Goal: Navigation & Orientation: Go to known website

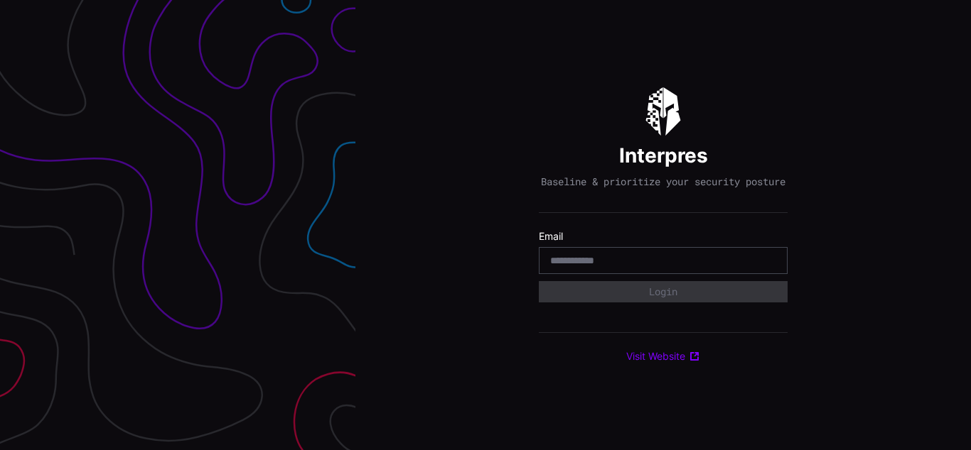
click at [485, 225] on div "Interpres Baseline & prioritize your security posture Email Login Visit Website" at bounding box center [662, 225] width 615 height 450
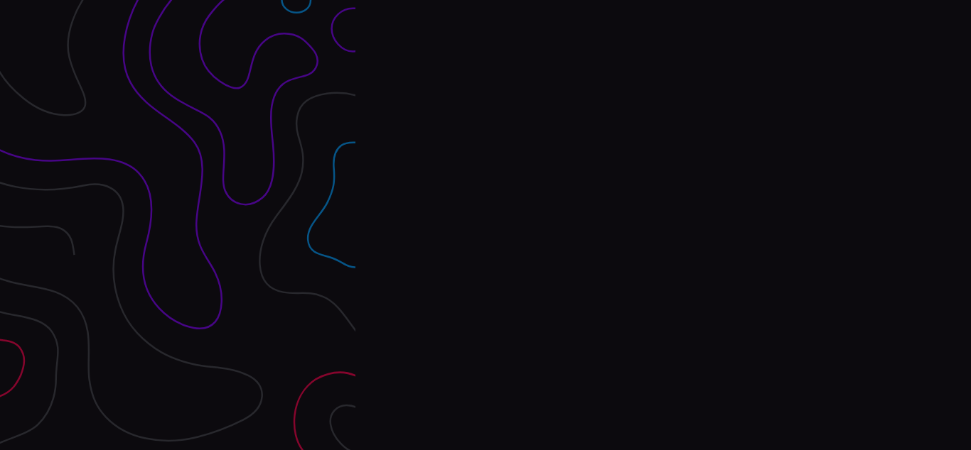
click at [485, 225] on div "Interpres Baseline & prioritize your security posture Email Login Visit Website" at bounding box center [662, 225] width 615 height 450
